Goal: Task Accomplishment & Management: Use online tool/utility

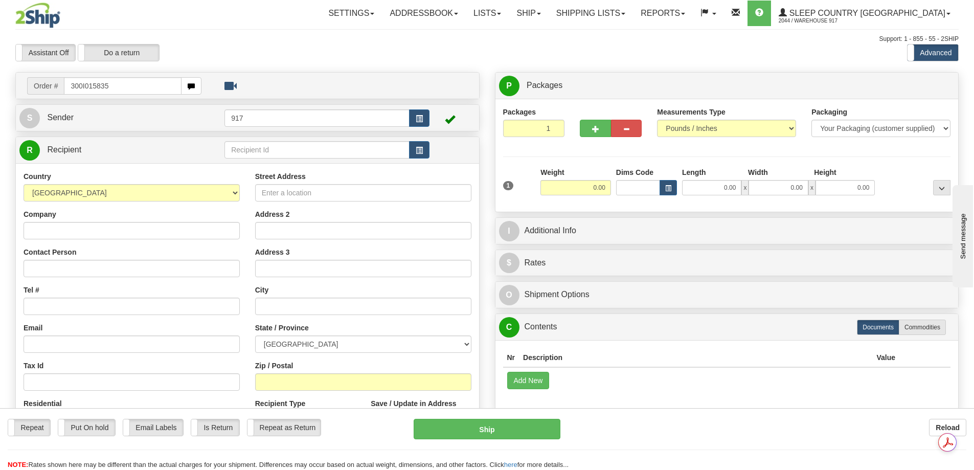
type input "300I015835"
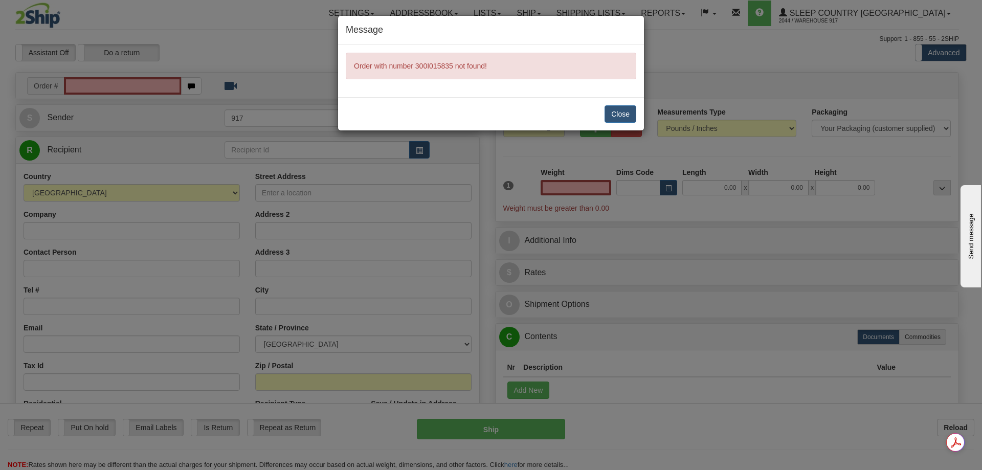
type input "0.00"
click at [612, 116] on button "Close" at bounding box center [620, 113] width 32 height 17
